Goal: Book appointment/travel/reservation

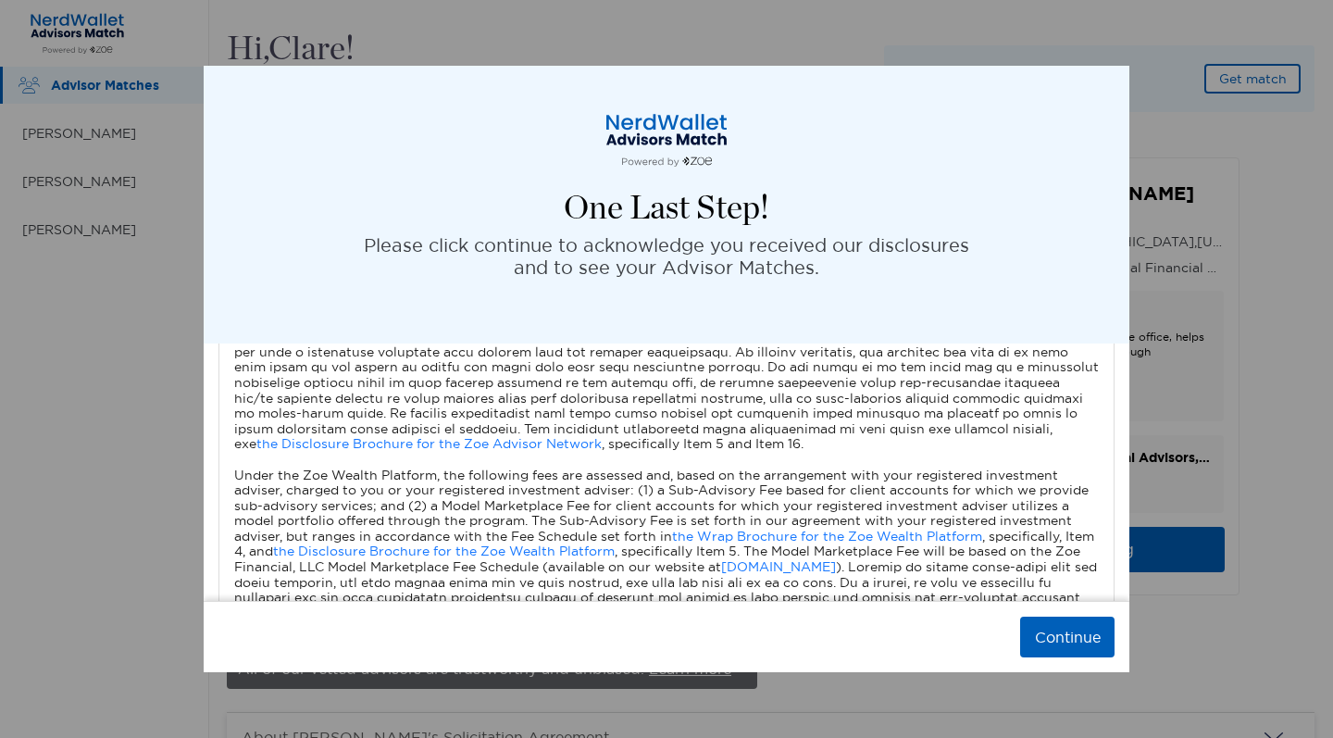
scroll to position [875, 0]
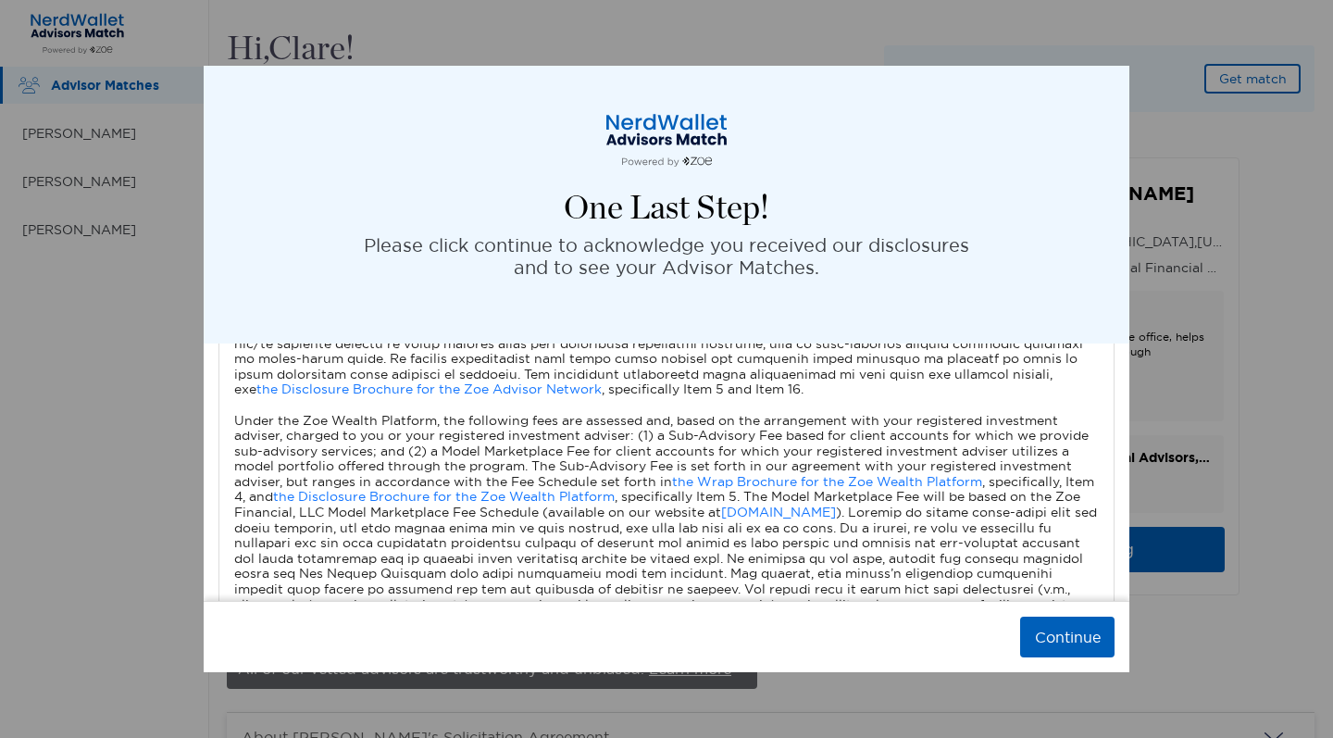
click at [1044, 628] on button "Continue" at bounding box center [1067, 636] width 94 height 41
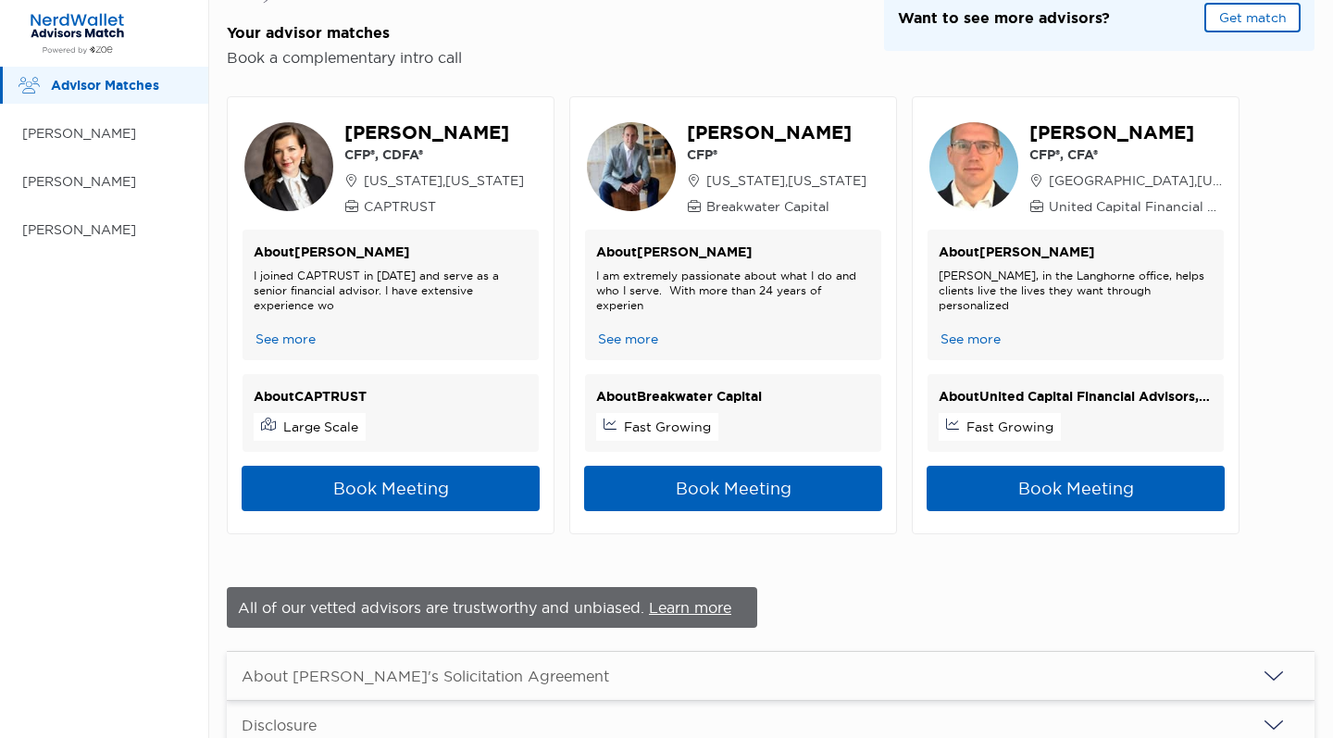
scroll to position [61, 0]
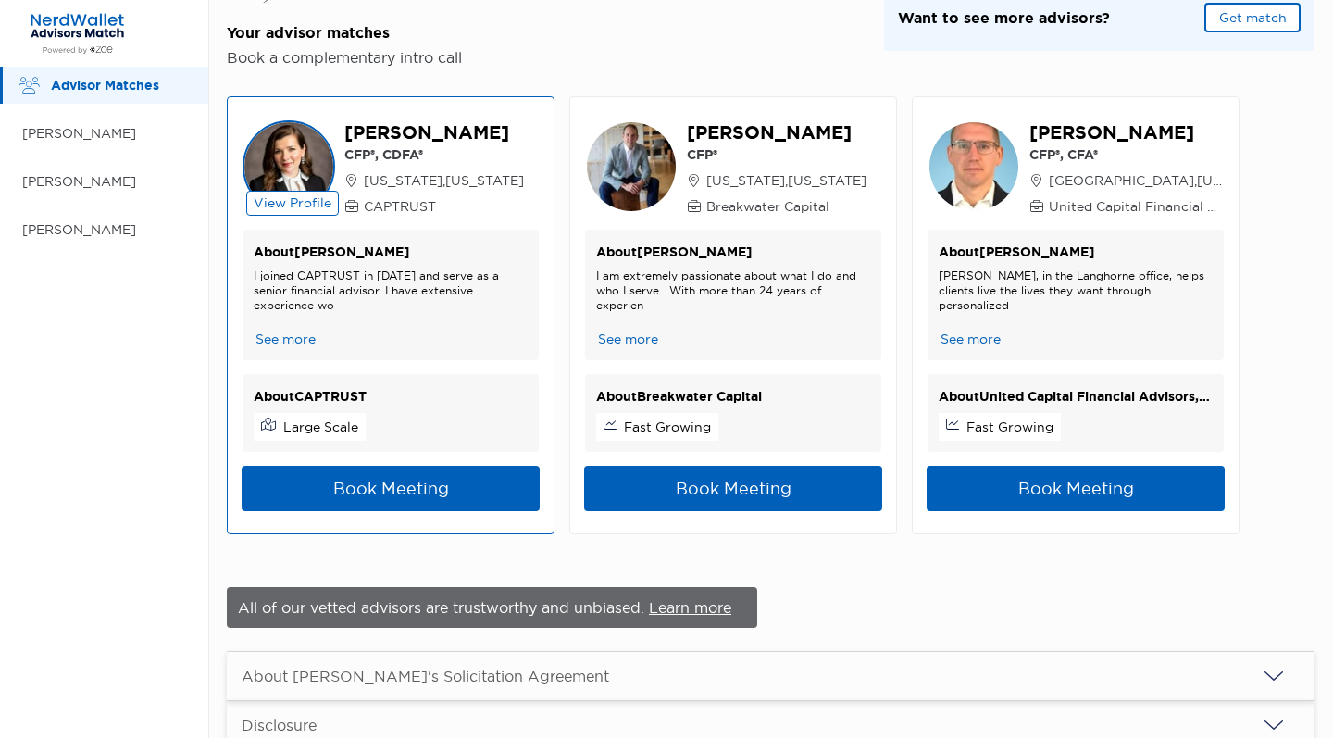
click at [275, 334] on button "See more" at bounding box center [286, 338] width 64 height 19
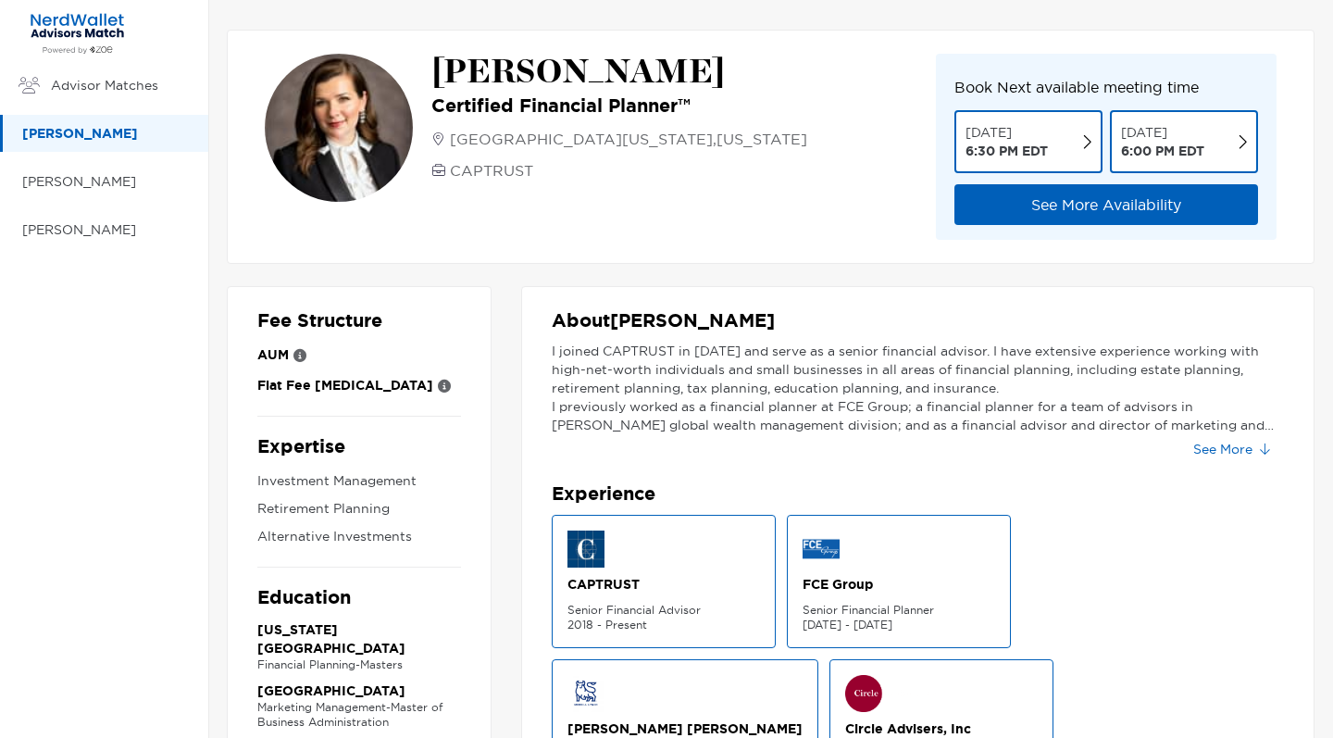
click at [1119, 206] on button "See More Availability" at bounding box center [1106, 204] width 304 height 41
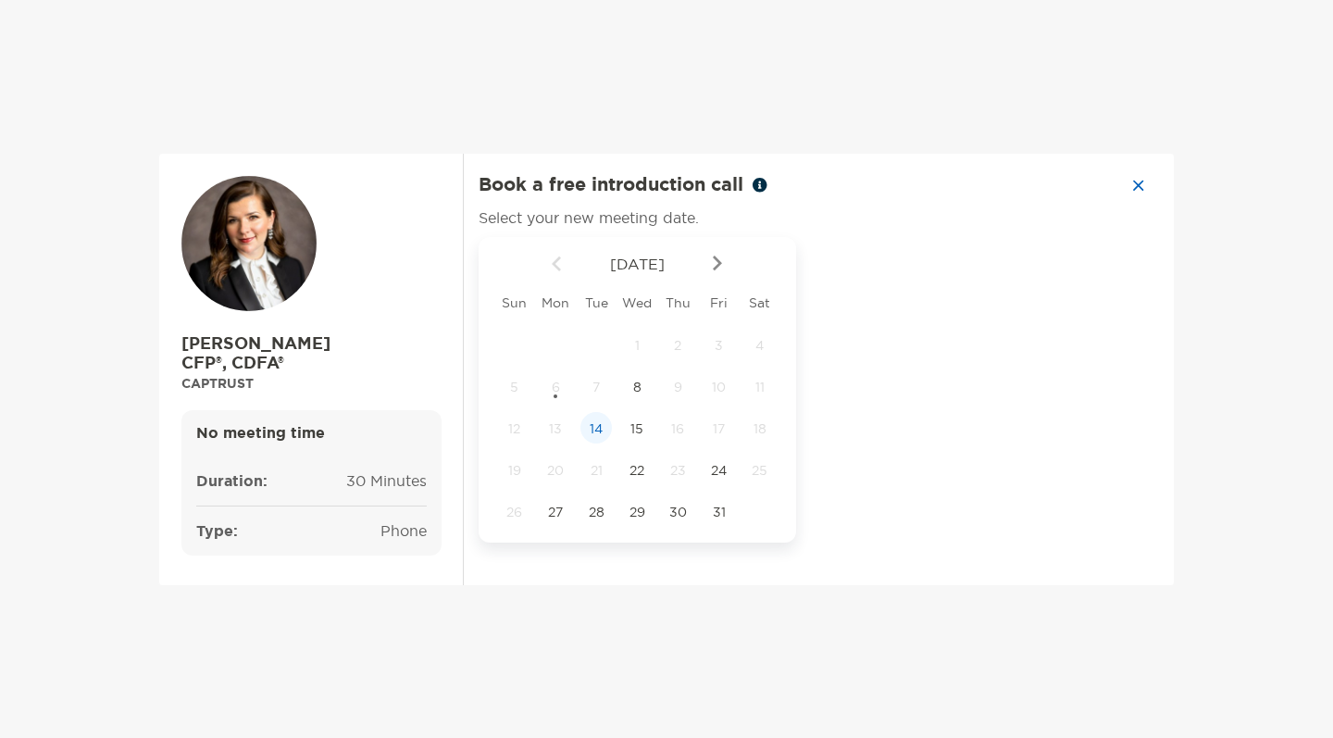
click at [596, 427] on span "14" at bounding box center [595, 428] width 31 height 17
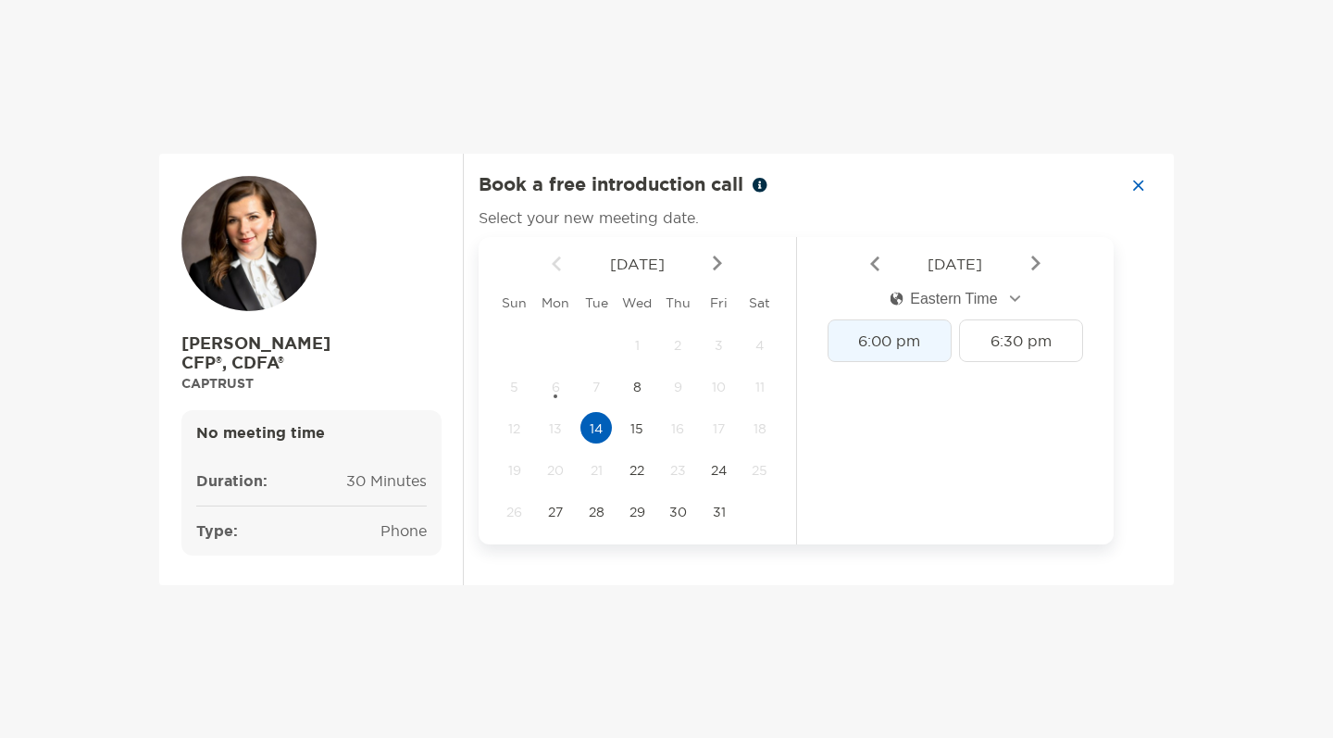
click at [901, 347] on div "6:00 pm" at bounding box center [889, 340] width 124 height 43
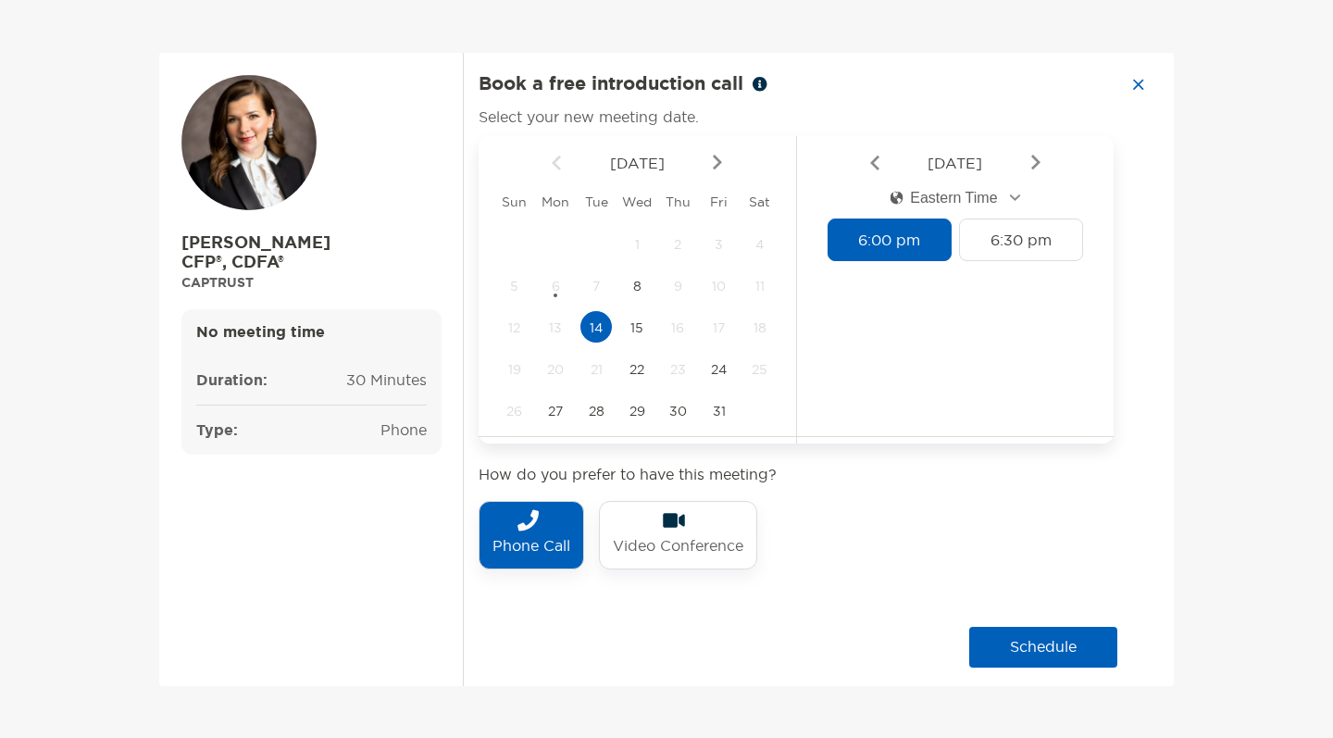
click at [1044, 639] on button "schedule" at bounding box center [1043, 646] width 148 height 41
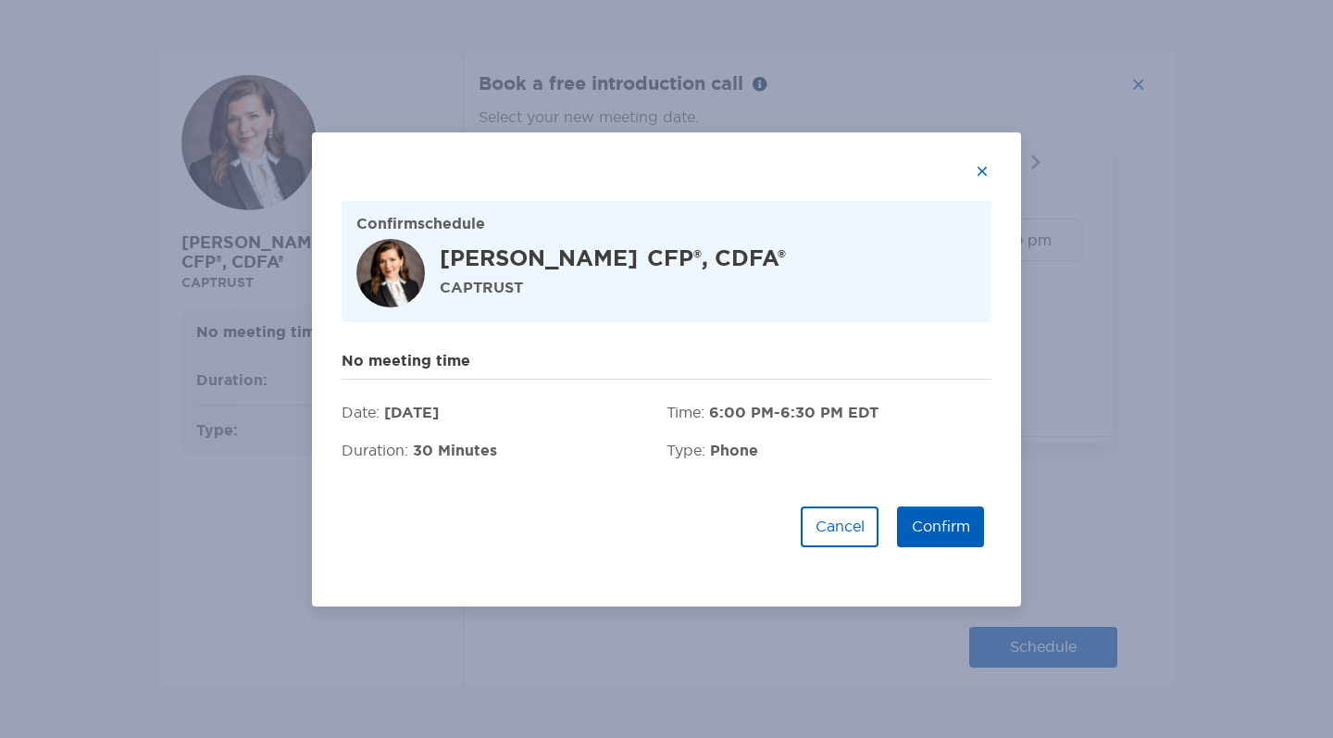
click at [949, 525] on button "Confirm" at bounding box center [940, 526] width 87 height 41
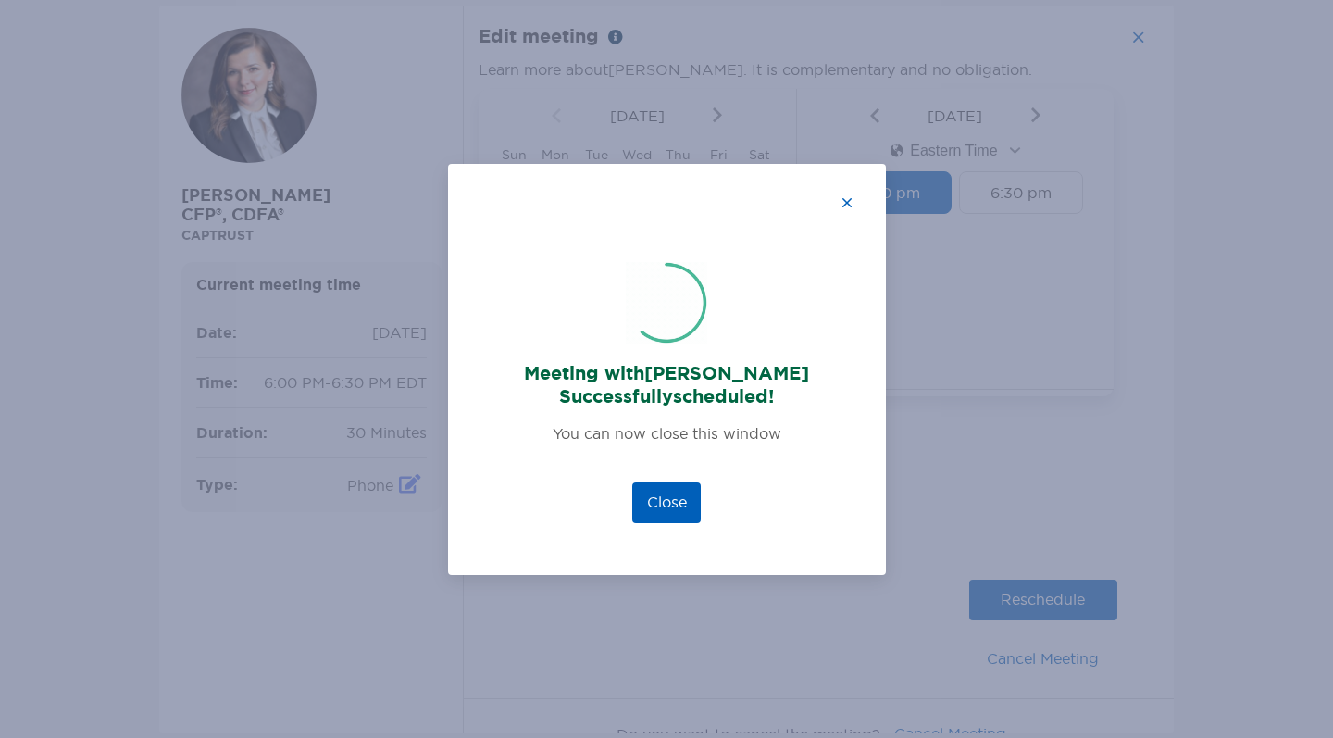
click at [685, 502] on button "Close" at bounding box center [666, 502] width 68 height 41
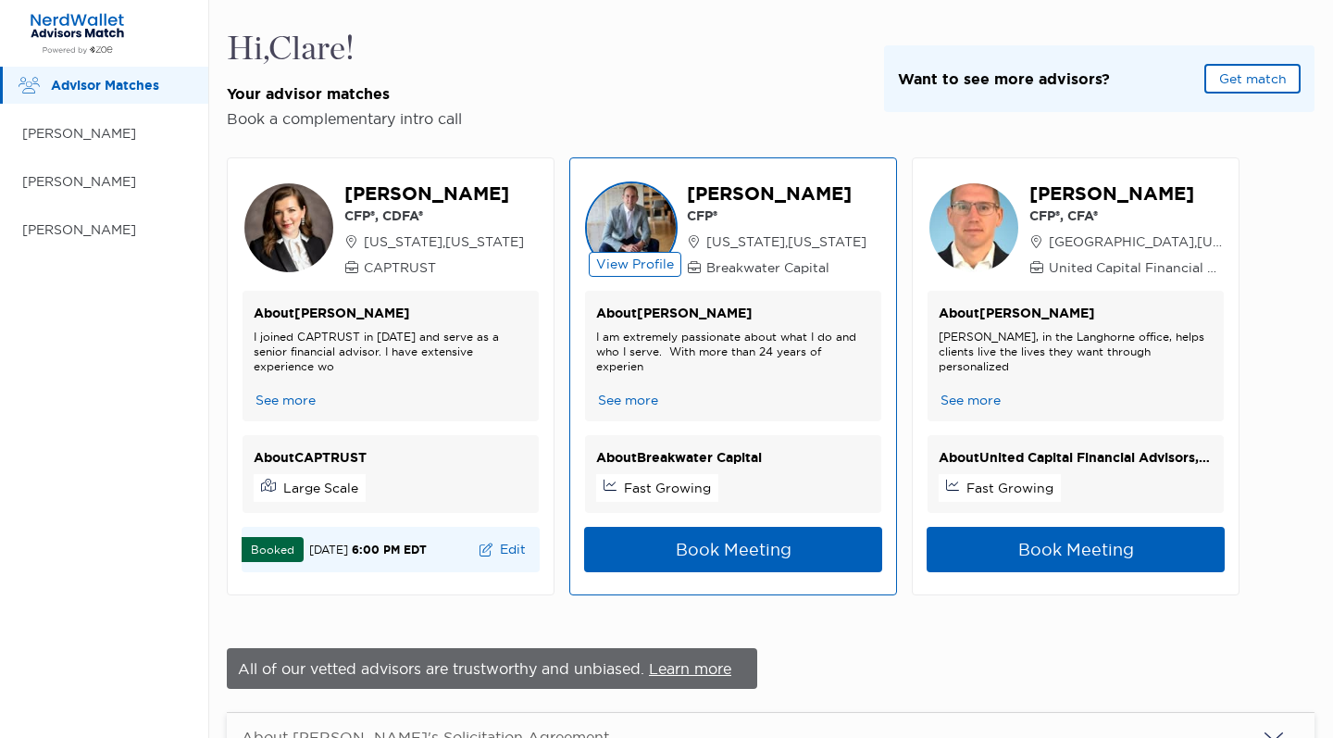
click at [779, 547] on button "Book Meeting" at bounding box center [733, 549] width 298 height 45
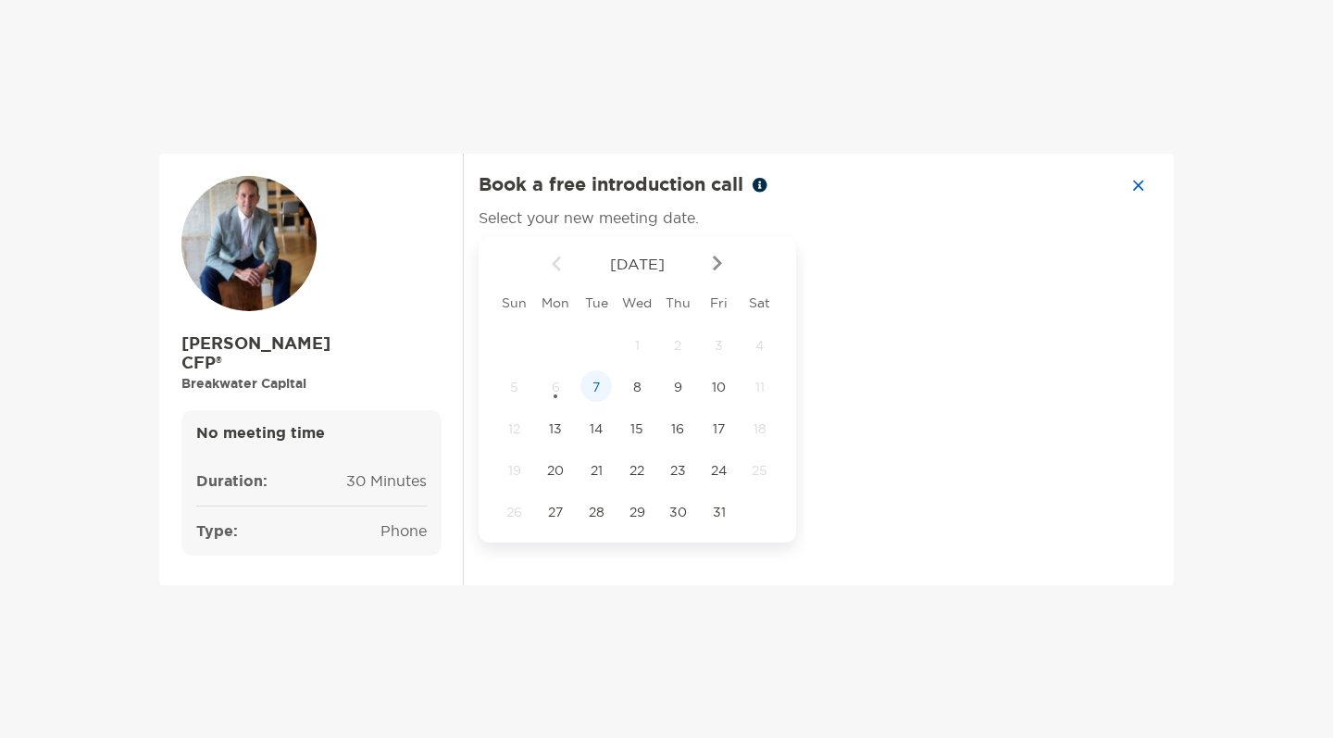
click at [592, 391] on span "7" at bounding box center [595, 386] width 31 height 17
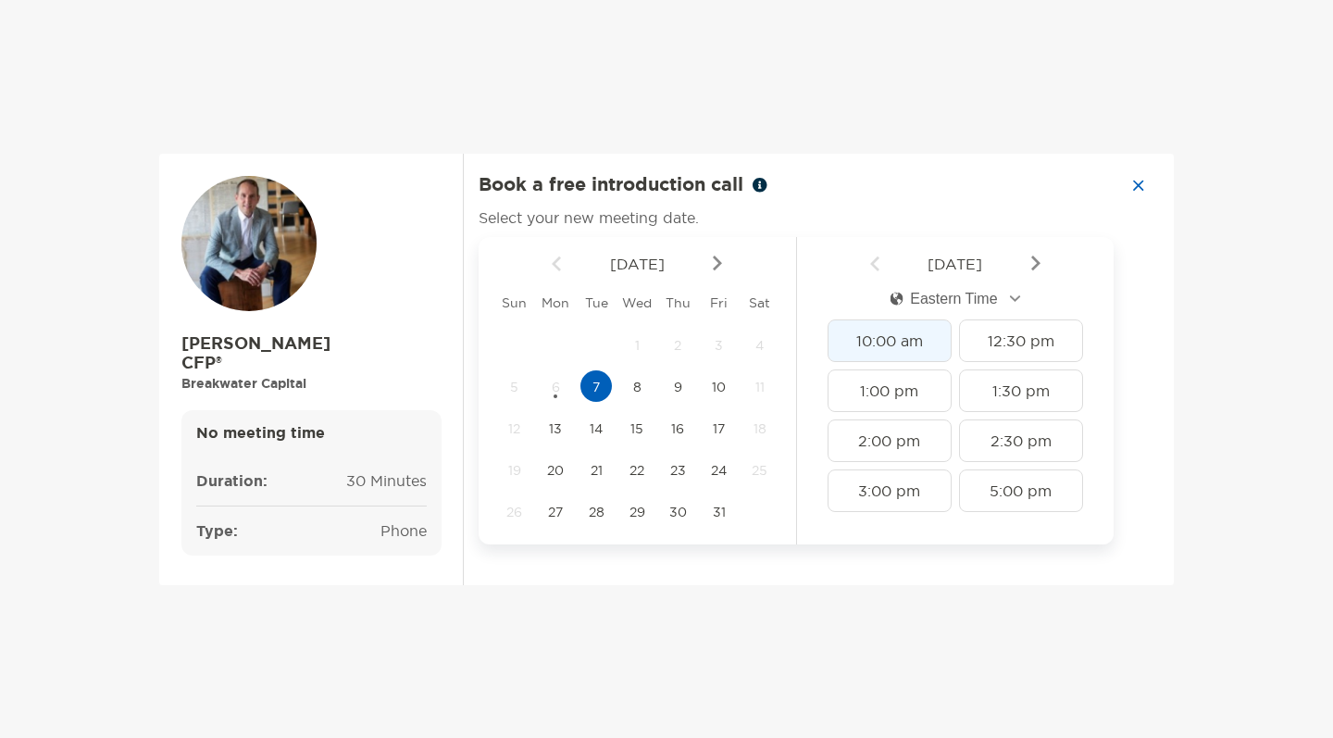
click at [891, 334] on div "10:00 am" at bounding box center [889, 340] width 124 height 43
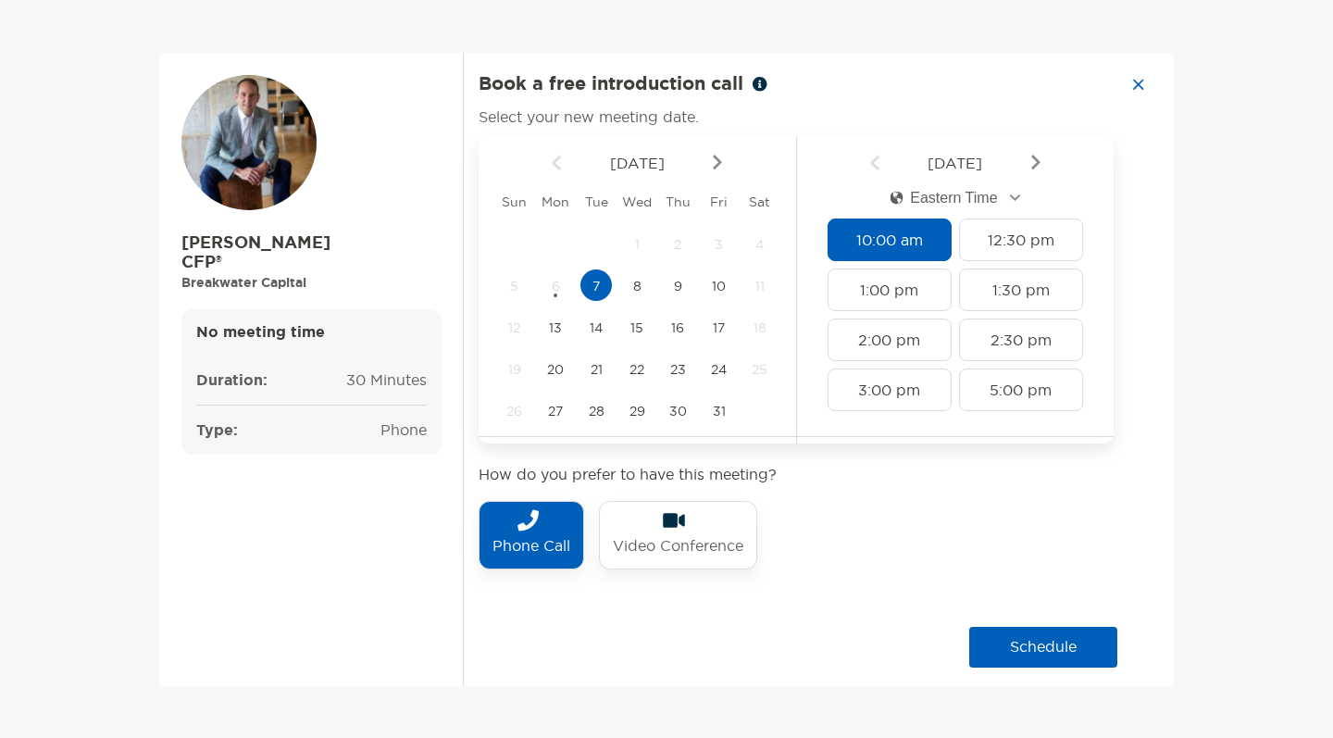
click at [1033, 651] on button "schedule" at bounding box center [1043, 646] width 148 height 41
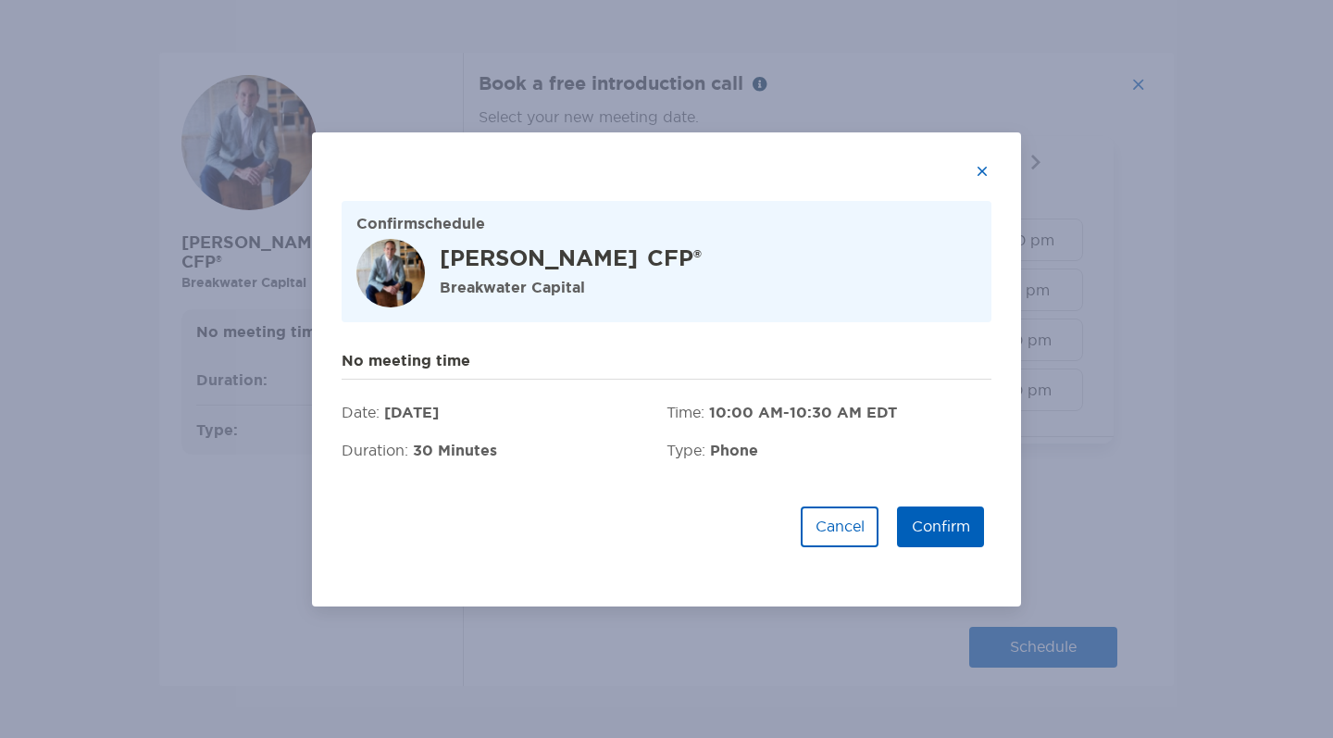
click at [939, 520] on button "Confirm" at bounding box center [940, 526] width 87 height 41
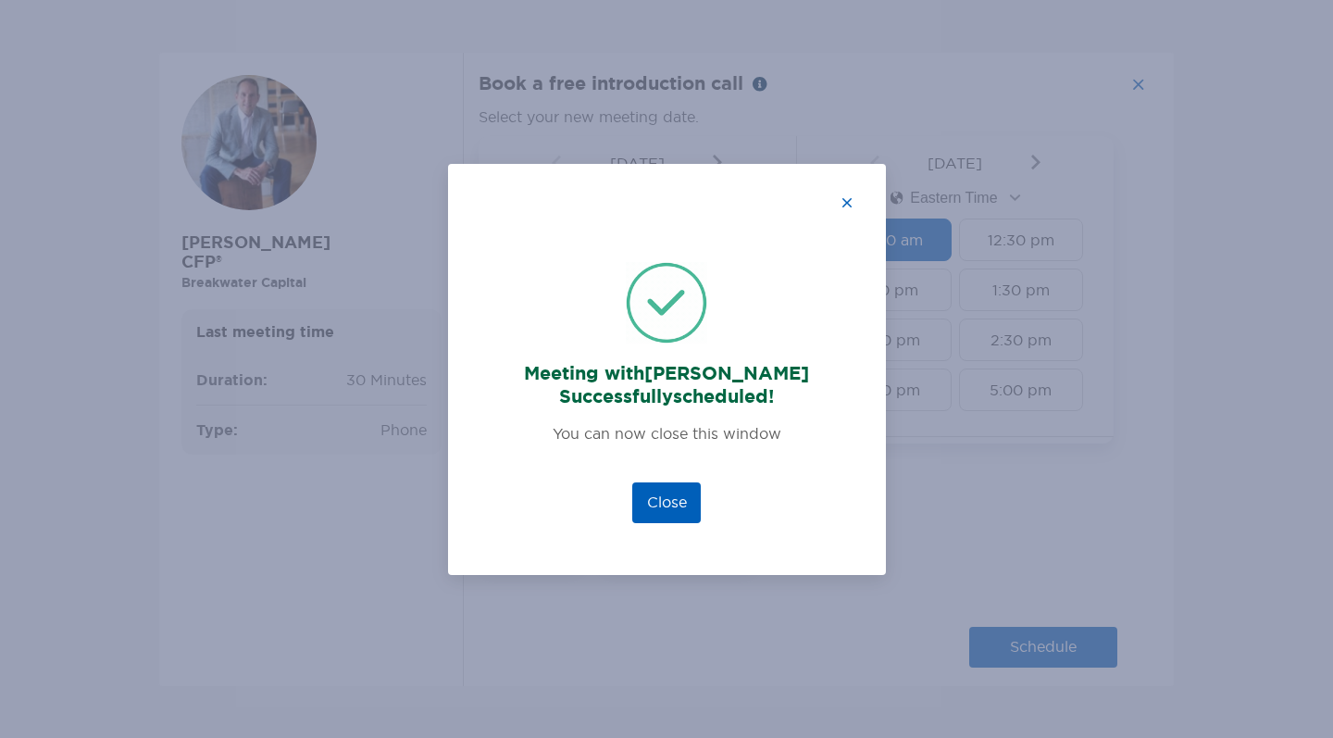
click at [688, 495] on button "Close" at bounding box center [666, 502] width 68 height 41
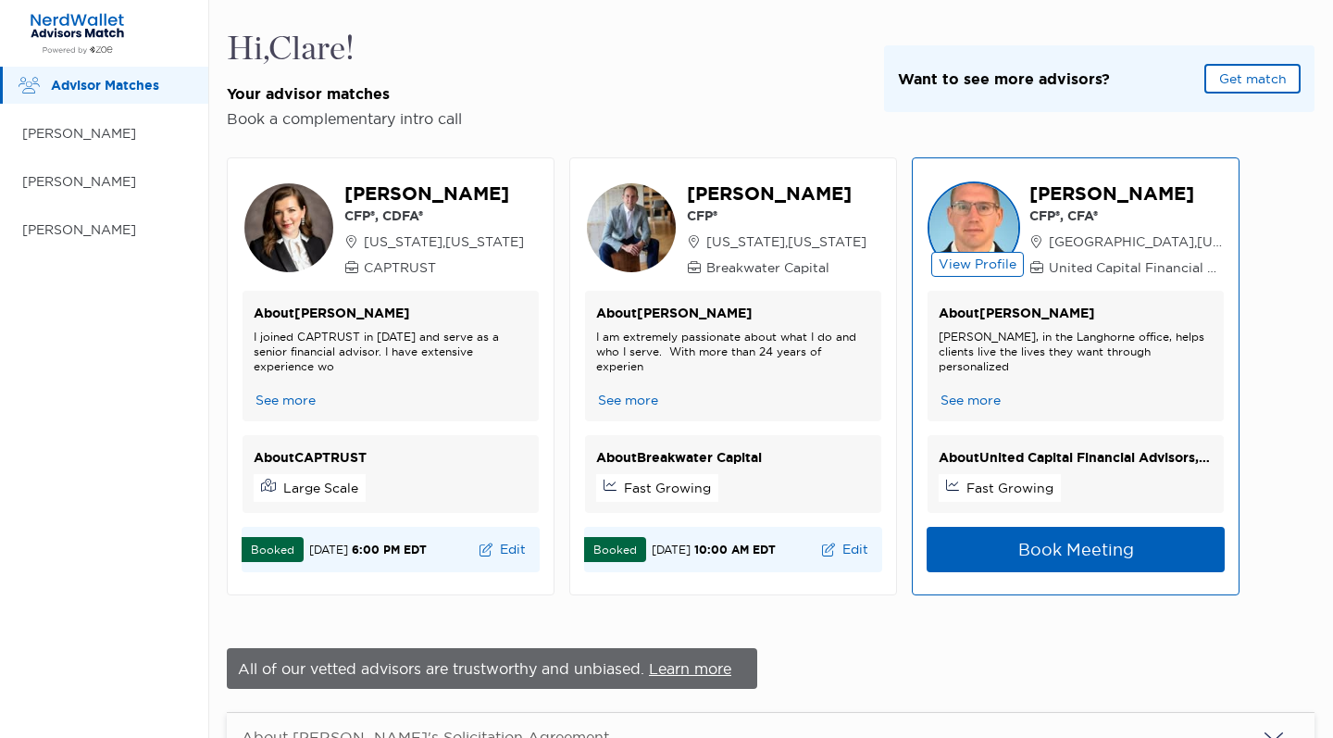
click at [1090, 569] on button "Book Meeting" at bounding box center [1075, 549] width 298 height 45
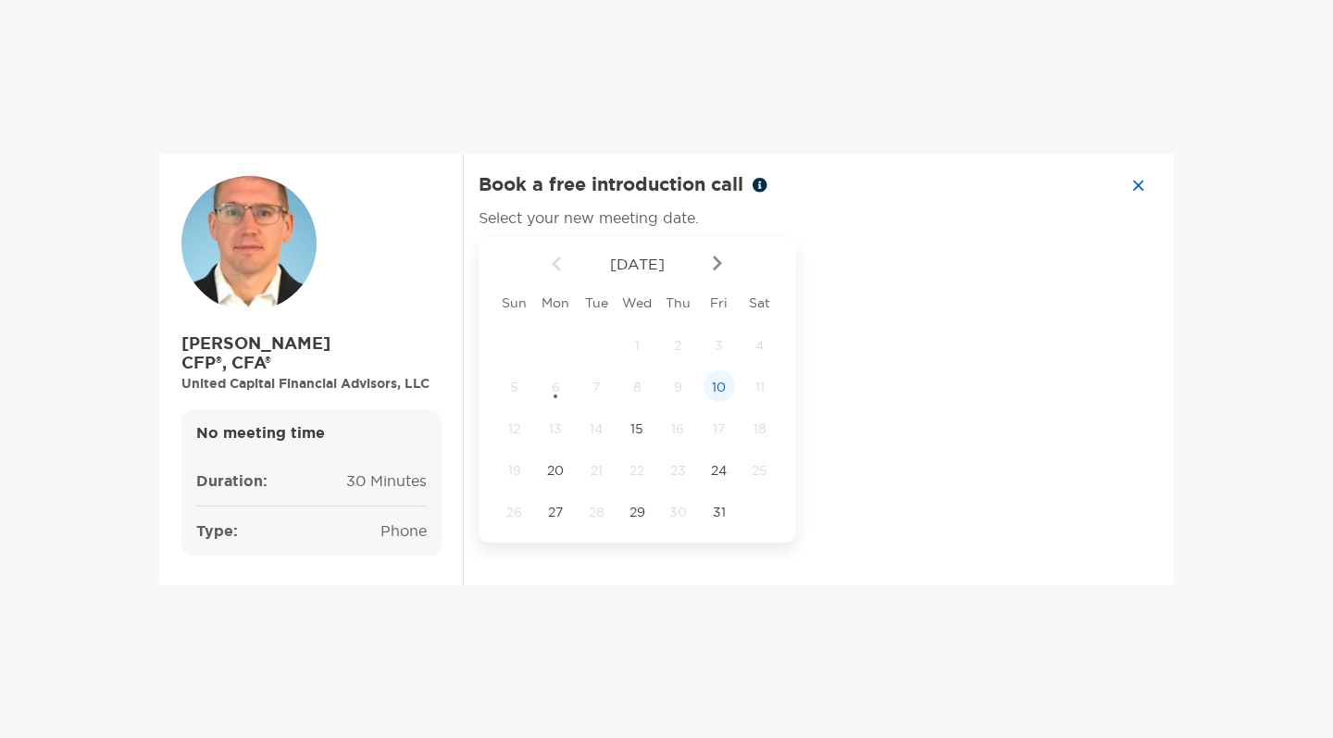
click at [719, 376] on div "10" at bounding box center [718, 385] width 31 height 31
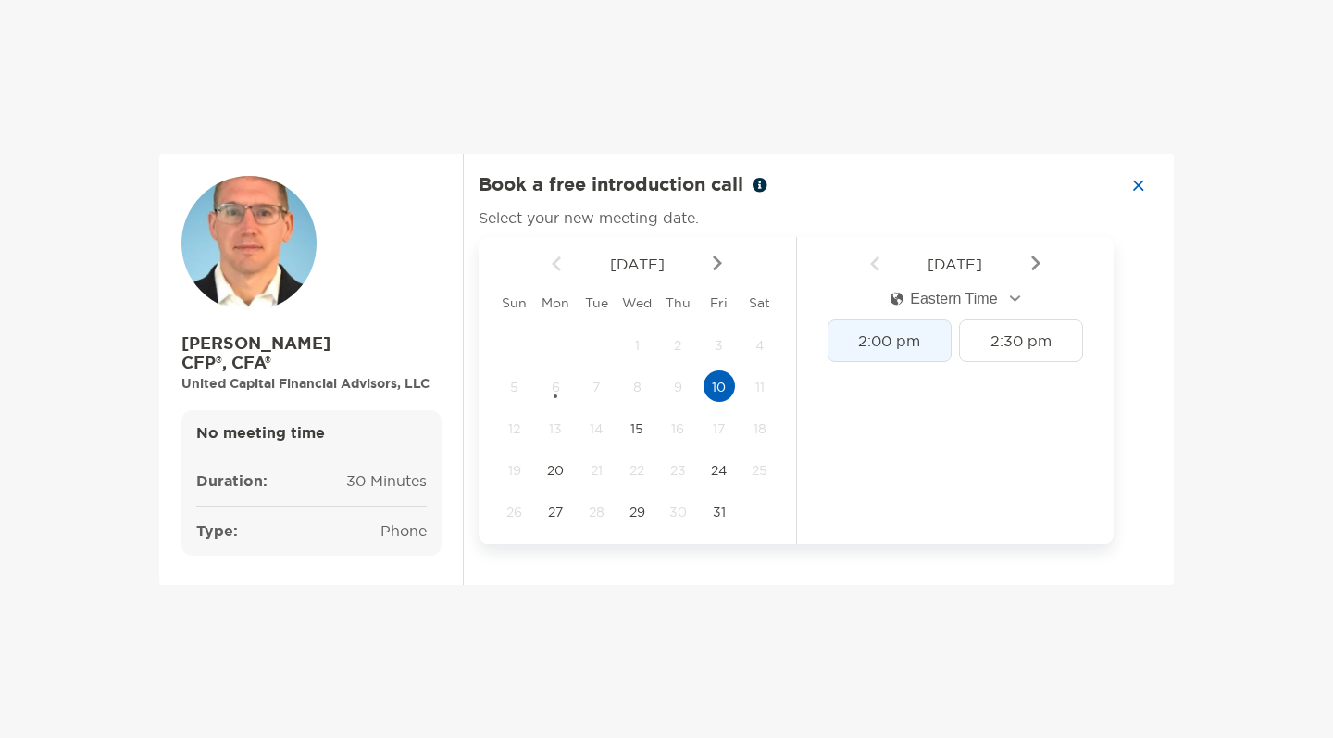
click at [849, 341] on div "2:00 pm" at bounding box center [889, 340] width 124 height 43
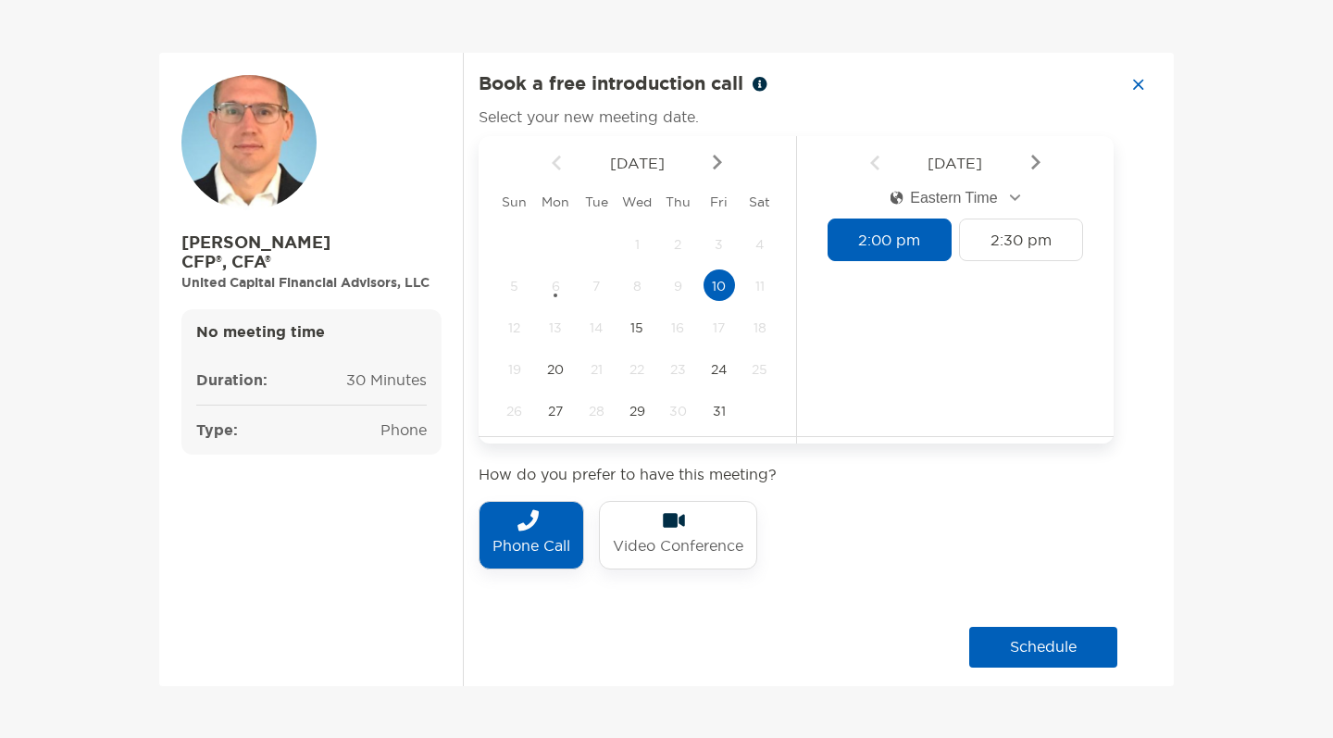
click at [1047, 642] on button "schedule" at bounding box center [1043, 646] width 148 height 41
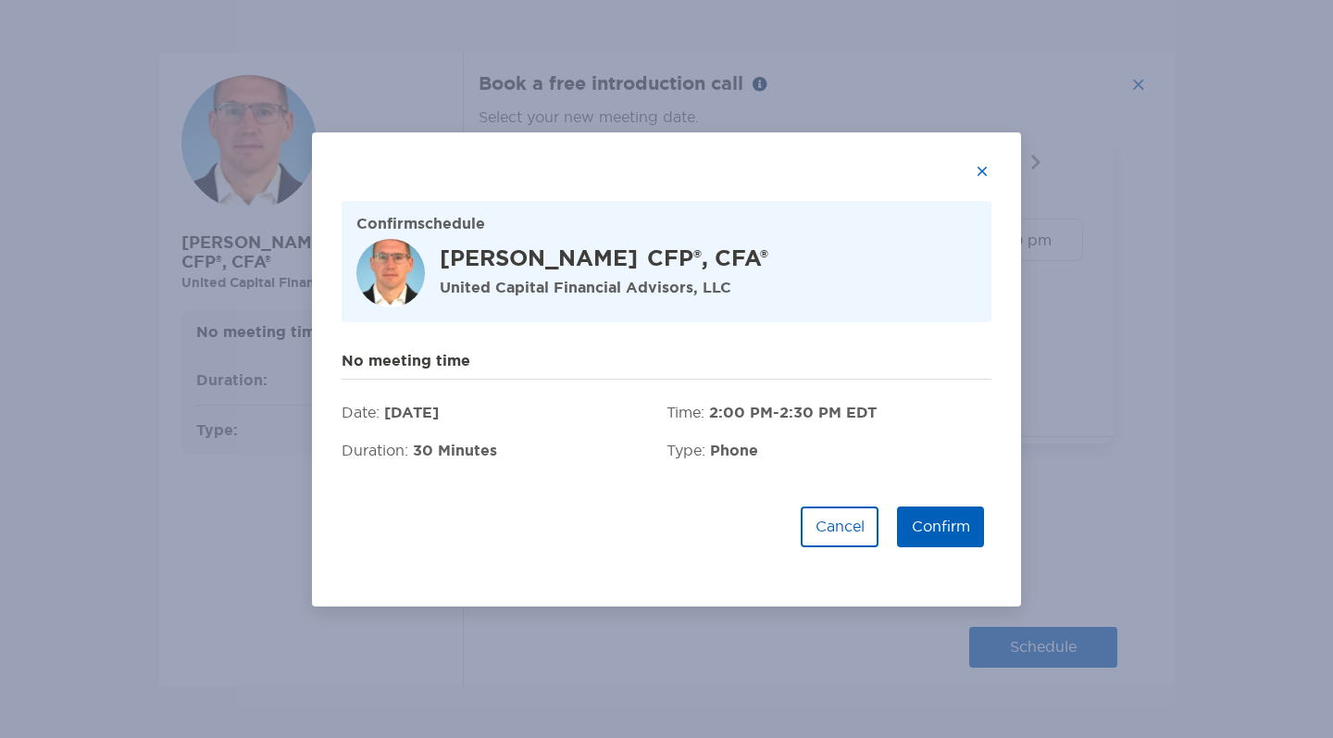
click at [954, 529] on button "Confirm" at bounding box center [940, 526] width 87 height 41
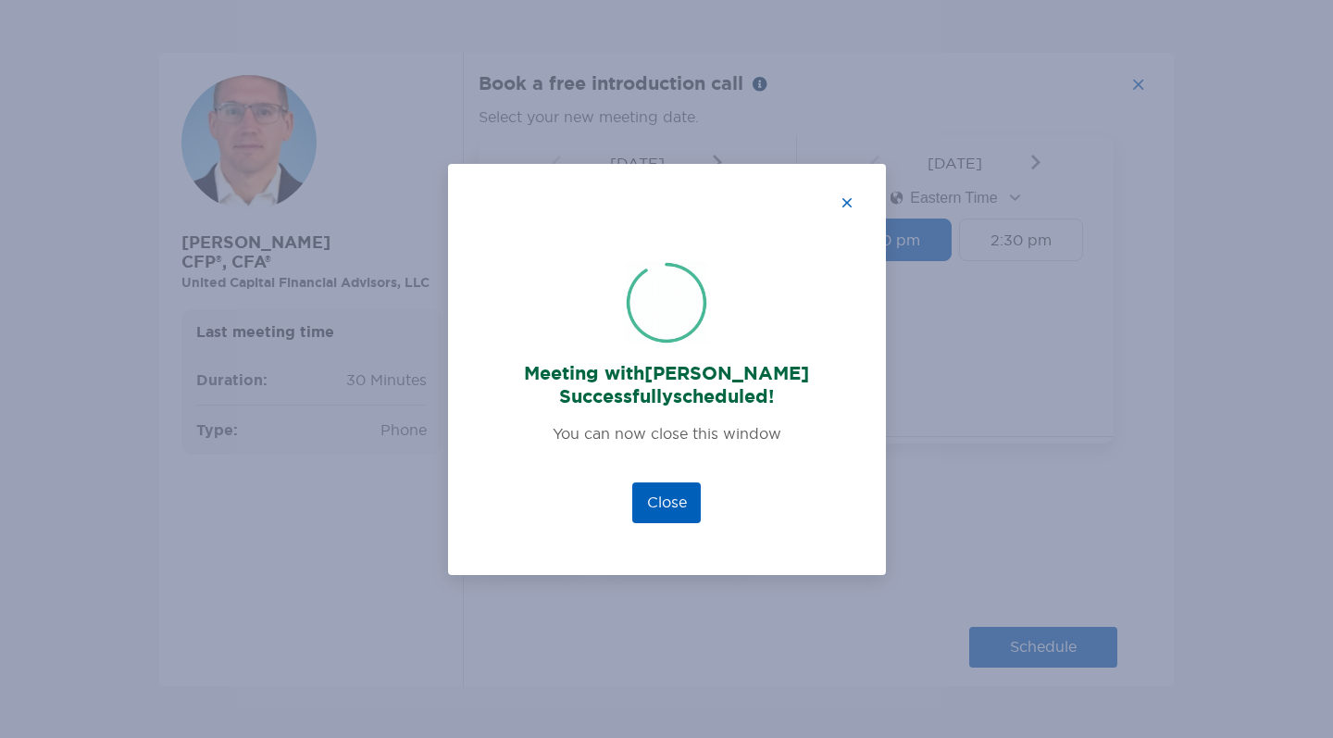
click at [664, 495] on button "Close" at bounding box center [666, 502] width 68 height 41
